Goal: Task Accomplishment & Management: Manage account settings

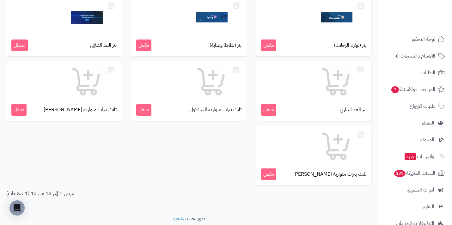
scroll to position [196, 0]
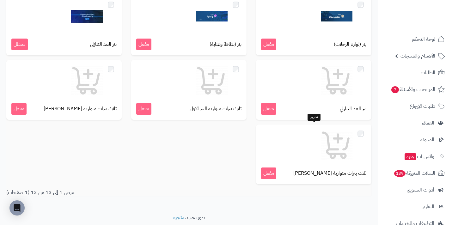
click at [323, 164] on div "ثلاث بنرات متوازية البنر الثاني مفعل" at bounding box center [313, 155] width 115 height 60
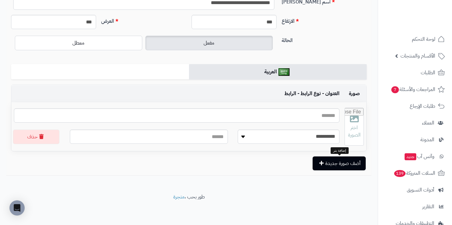
scroll to position [57, 0]
click at [317, 165] on button "أضف صورة جديدة" at bounding box center [339, 164] width 53 height 14
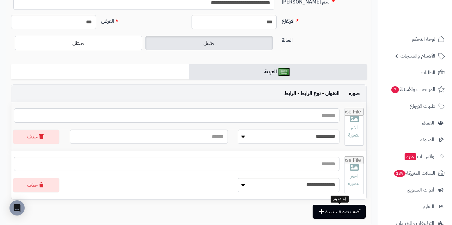
click at [344, 217] on button "أضف صورة جديدة" at bounding box center [339, 212] width 53 height 14
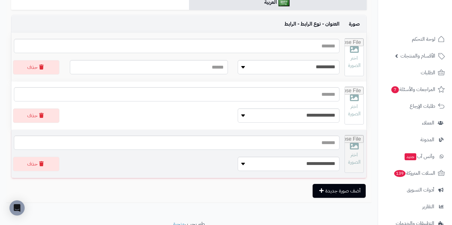
scroll to position [128, 0]
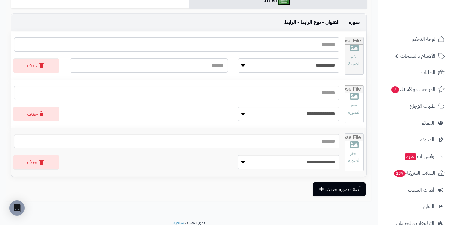
click at [352, 56] on input "file" at bounding box center [354, 55] width 19 height 37
type input "**********"
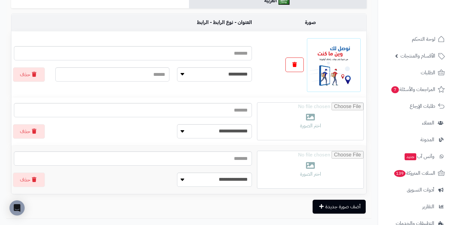
click at [298, 65] on button "button" at bounding box center [295, 65] width 18 height 15
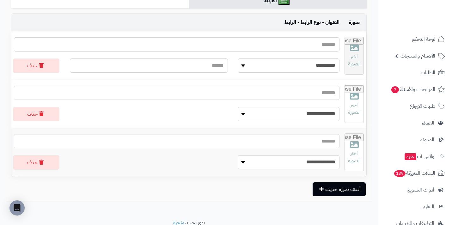
click at [356, 64] on input "file" at bounding box center [354, 55] width 19 height 37
type input "**********"
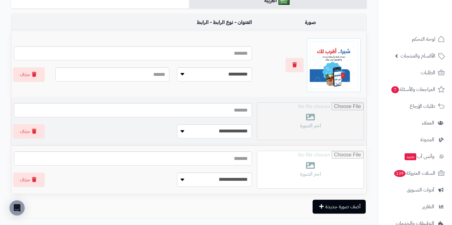
click at [337, 122] on input "file" at bounding box center [311, 121] width 106 height 37
type input "**********"
click at [299, 121] on input "file" at bounding box center [311, 121] width 106 height 37
click at [308, 121] on input "file" at bounding box center [311, 121] width 106 height 37
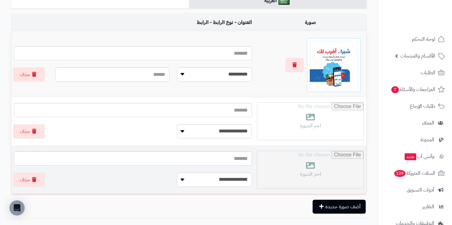
click at [313, 169] on input "file" at bounding box center [311, 169] width 106 height 37
type input "**********"
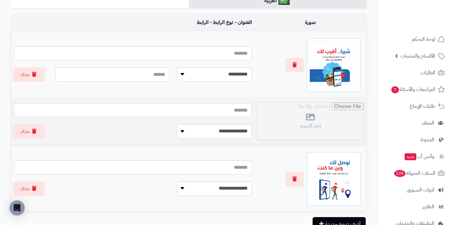
click at [335, 130] on input "file" at bounding box center [311, 121] width 106 height 37
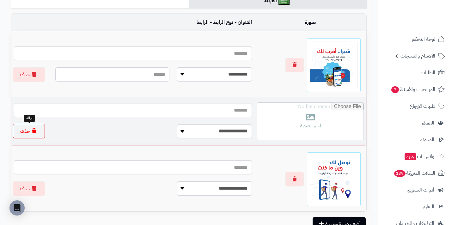
click at [33, 137] on button "حذف" at bounding box center [29, 131] width 32 height 15
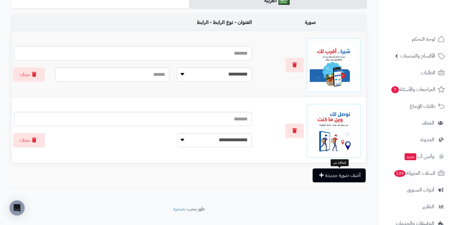
click at [343, 182] on button "أضف صورة جديدة" at bounding box center [339, 176] width 53 height 14
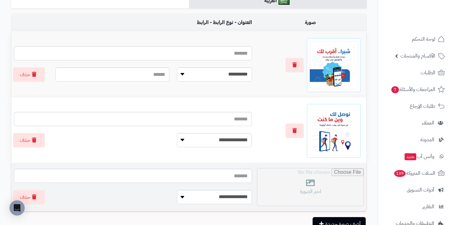
click at [317, 192] on input "file" at bounding box center [311, 187] width 106 height 37
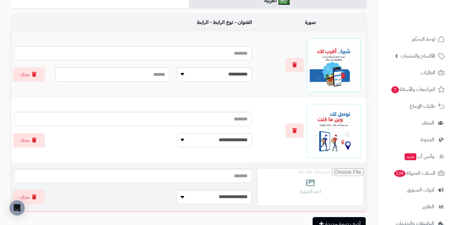
click at [51, 184] on td "**********" at bounding box center [132, 187] width 243 height 48
click at [39, 197] on button "حذف" at bounding box center [29, 197] width 32 height 15
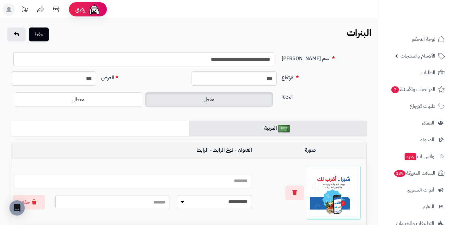
scroll to position [0, 0]
click at [34, 39] on button "حفظ" at bounding box center [39, 34] width 20 height 14
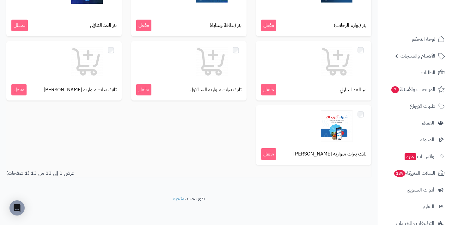
scroll to position [235, 0]
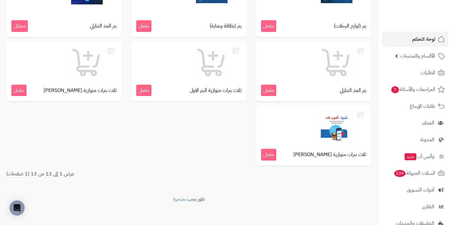
click at [421, 39] on span "لوحة التحكم" at bounding box center [424, 39] width 23 height 9
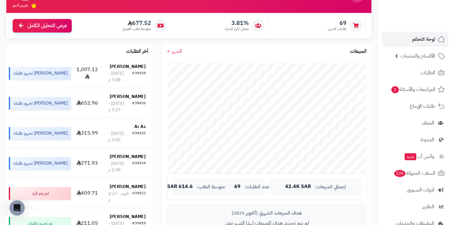
scroll to position [72, 0]
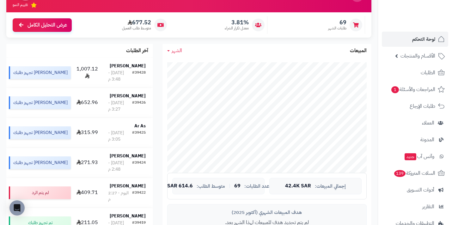
click at [351, 24] on div at bounding box center [356, 25] width 13 height 13
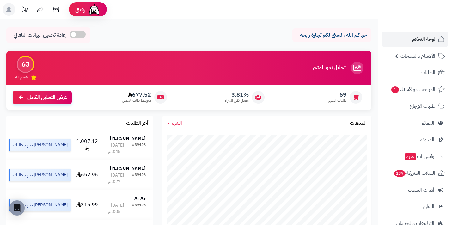
scroll to position [0, 0]
click at [53, 103] on link "عرض التحليل الكامل" at bounding box center [42, 97] width 59 height 14
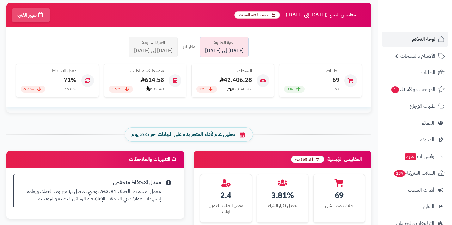
scroll to position [152, 0]
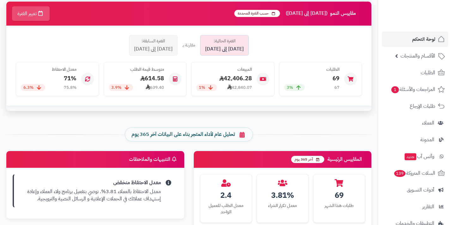
click at [236, 43] on span "الفترة الحالية:" at bounding box center [225, 41] width 22 height 6
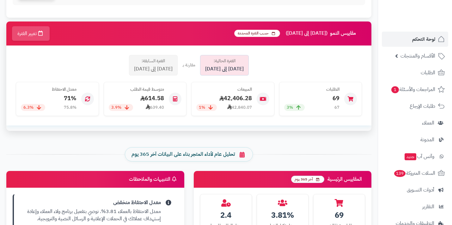
scroll to position [131, 0]
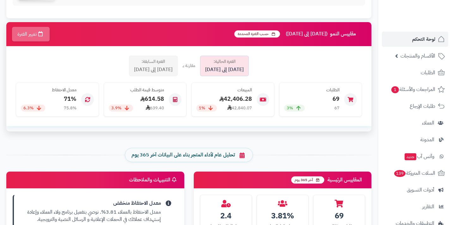
click at [27, 37] on button "تغيير الفترة" at bounding box center [31, 34] width 38 height 15
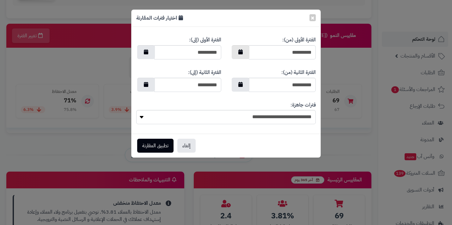
click at [245, 56] on button "button" at bounding box center [241, 52] width 18 height 14
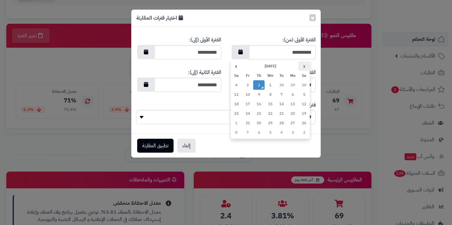
click at [306, 68] on th "‹" at bounding box center [304, 65] width 11 height 9
click at [270, 125] on td "1" at bounding box center [270, 122] width 11 height 9
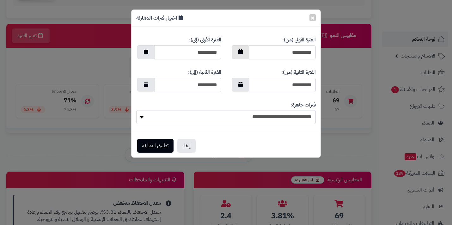
click at [243, 53] on button "button" at bounding box center [241, 52] width 18 height 14
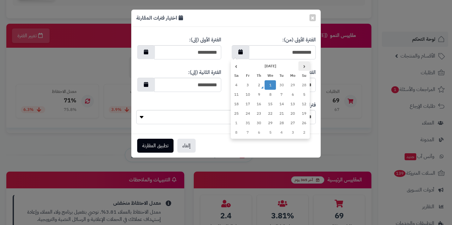
click at [305, 67] on th "‹" at bounding box center [304, 65] width 11 height 9
click at [240, 84] on td "6" at bounding box center [236, 84] width 11 height 9
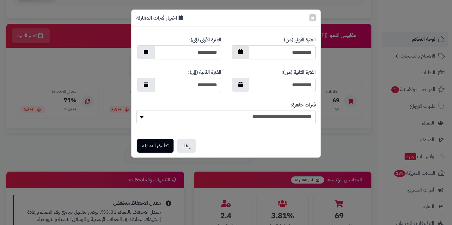
click at [241, 53] on icon "button" at bounding box center [241, 51] width 4 height 5
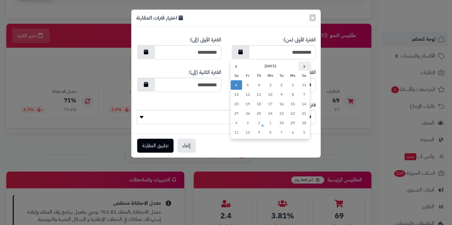
click at [302, 69] on th "‹" at bounding box center [304, 65] width 11 height 9
click at [292, 129] on td "1" at bounding box center [293, 132] width 11 height 9
type input "**********"
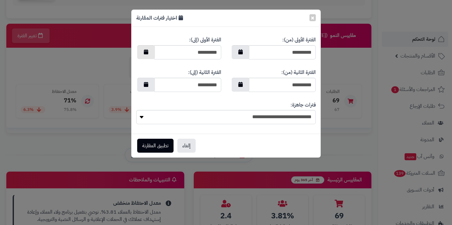
click at [147, 49] on icon "button" at bounding box center [146, 51] width 4 height 5
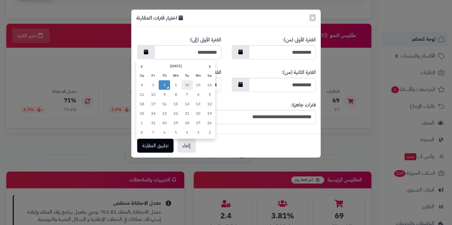
click at [191, 85] on td "30" at bounding box center [187, 84] width 11 height 9
type input "**********"
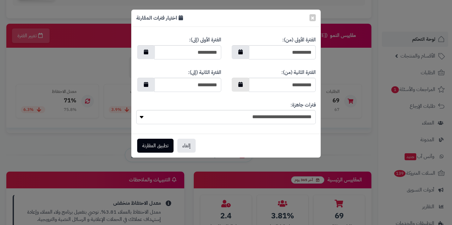
click at [238, 90] on button "button" at bounding box center [241, 85] width 18 height 14
click at [162, 143] on button "تطبيق المقارنة" at bounding box center [155, 146] width 36 height 14
